Goal: Navigation & Orientation: Find specific page/section

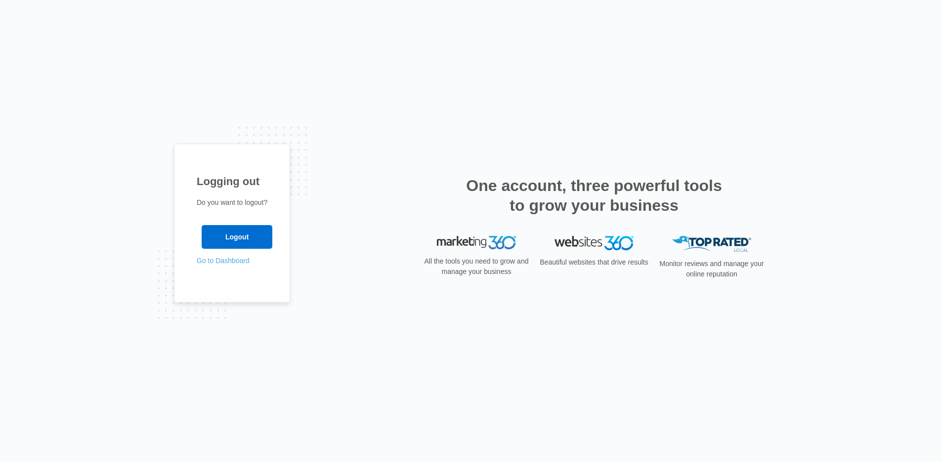
click at [235, 261] on link "Go to Dashboard" at bounding box center [223, 261] width 53 height 8
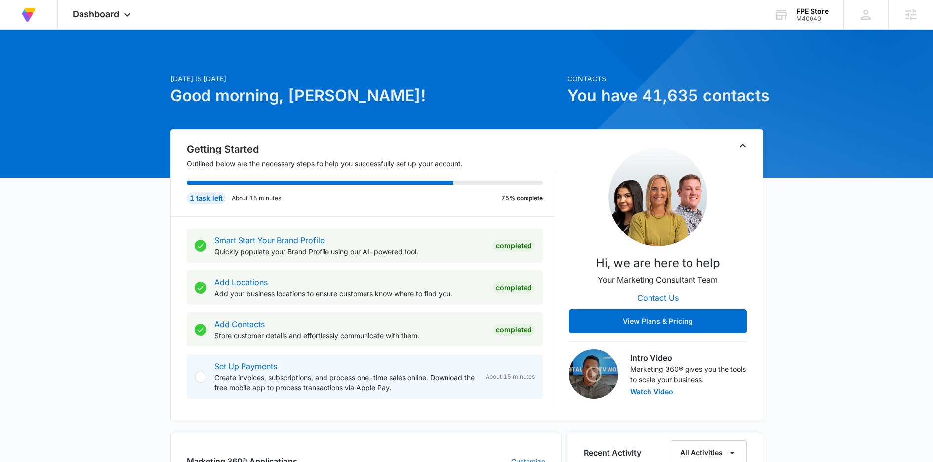
scroll to position [0, 0]
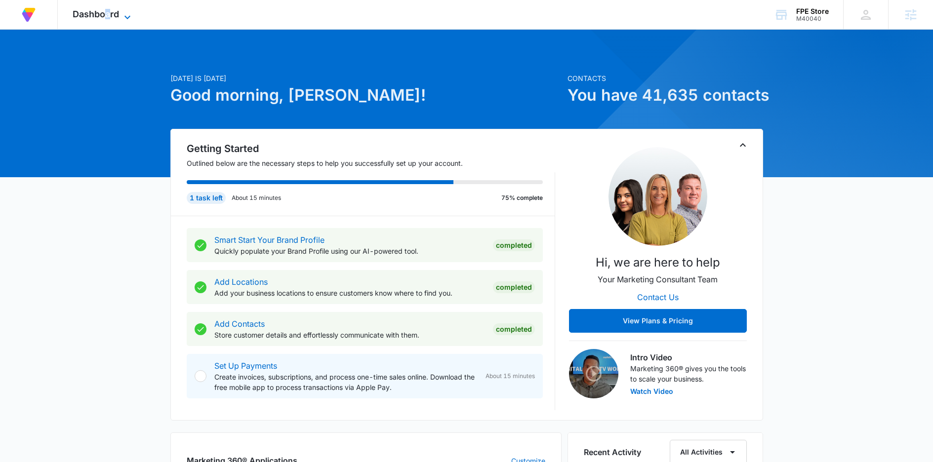
click at [108, 17] on span "Dashboard" at bounding box center [96, 14] width 46 height 10
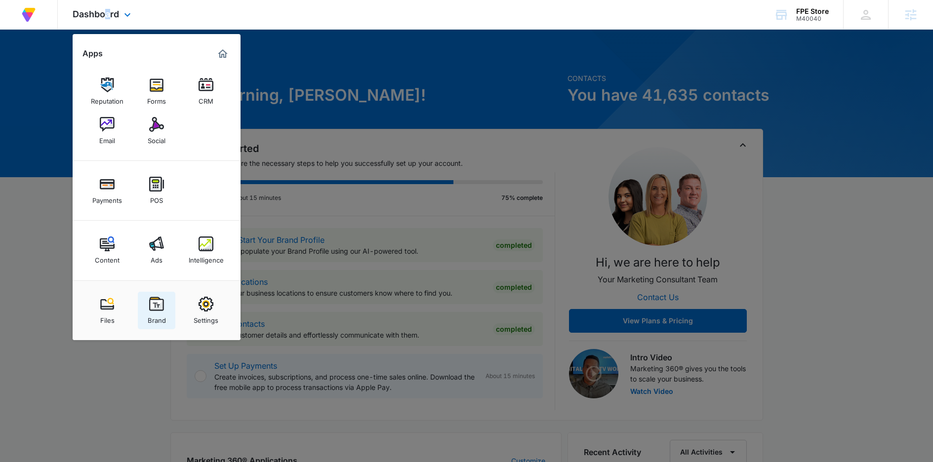
click at [154, 304] on img at bounding box center [156, 304] width 15 height 15
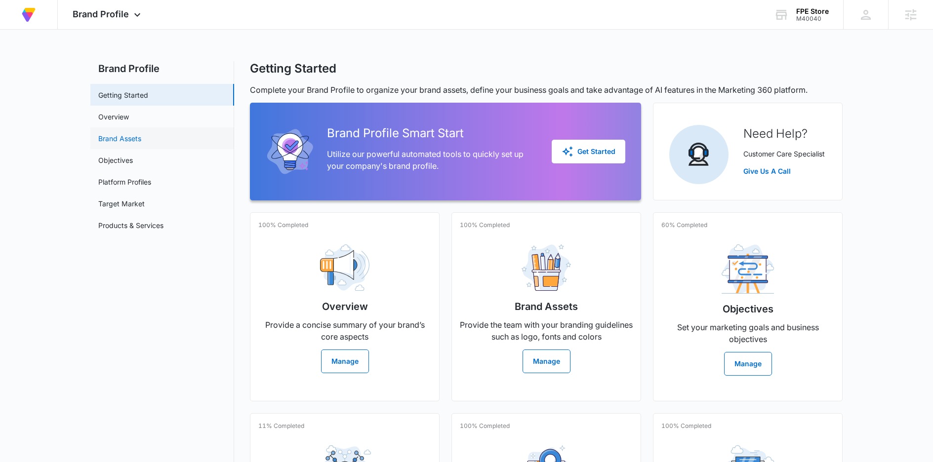
click at [108, 134] on link "Brand Assets" at bounding box center [119, 138] width 43 height 10
